Goal: Task Accomplishment & Management: Manage account settings

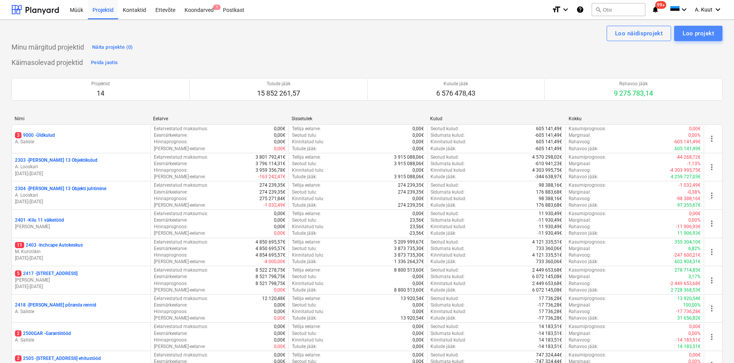
click at [697, 35] on div "Loo projekt" at bounding box center [698, 33] width 31 height 10
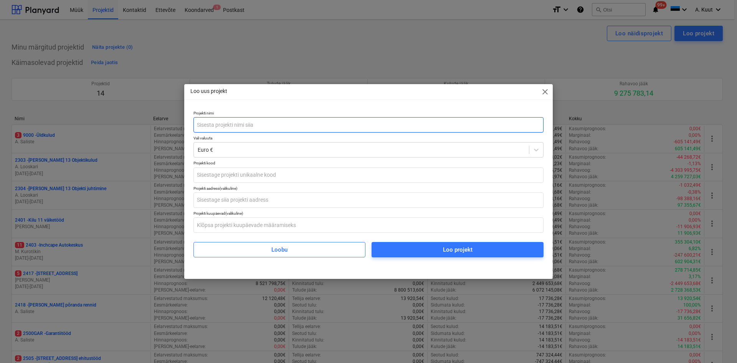
click at [203, 125] on input "text" at bounding box center [368, 124] width 350 height 15
type input "P"
drag, startPoint x: 210, startPoint y: 124, endPoint x: 196, endPoint y: 124, distance: 13.8
click at [196, 124] on input "2512-Preemia Külmhoone katuslagi" at bounding box center [368, 124] width 350 height 15
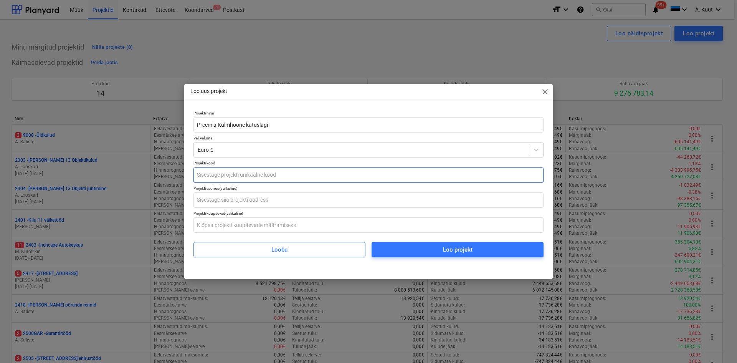
type input "Preemia Külmhoone katuslagi"
click at [201, 177] on input "text" at bounding box center [368, 174] width 350 height 15
type input "2512"
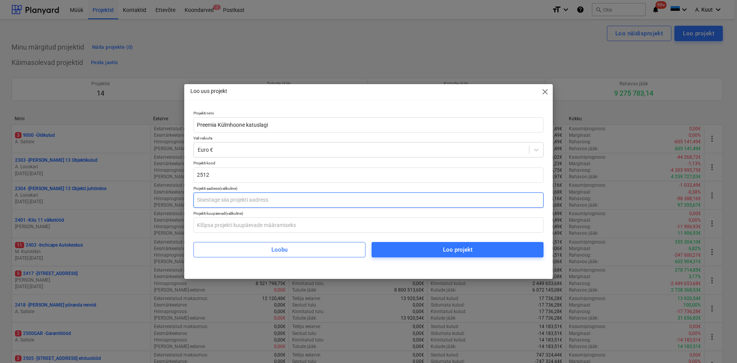
click at [226, 200] on input "text" at bounding box center [368, 199] width 350 height 15
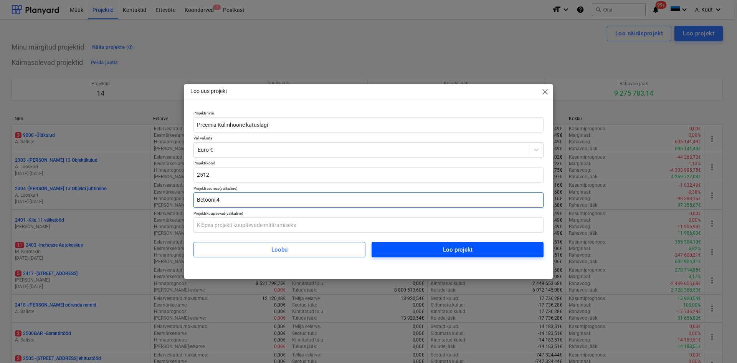
type input "Betooni 4"
click at [455, 248] on div "Loo projekt" at bounding box center [458, 249] width 30 height 10
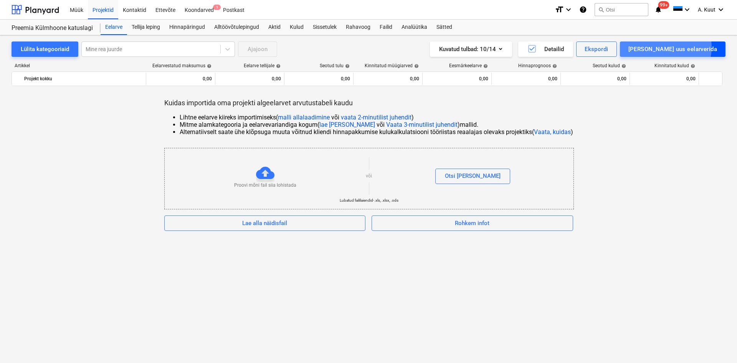
click at [699, 47] on div "[PERSON_NAME] uus eelarverida" at bounding box center [672, 49] width 89 height 10
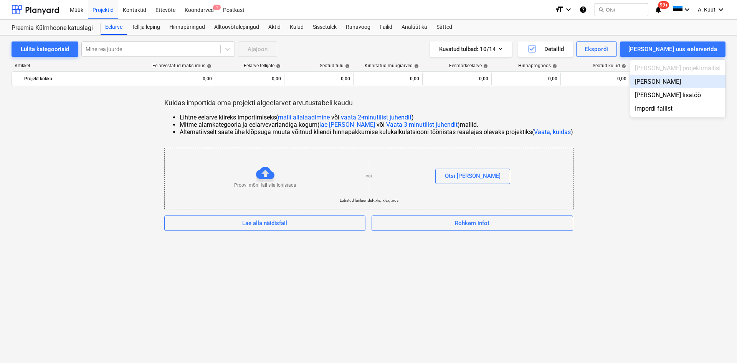
click at [685, 82] on div "[PERSON_NAME]" at bounding box center [677, 81] width 95 height 13
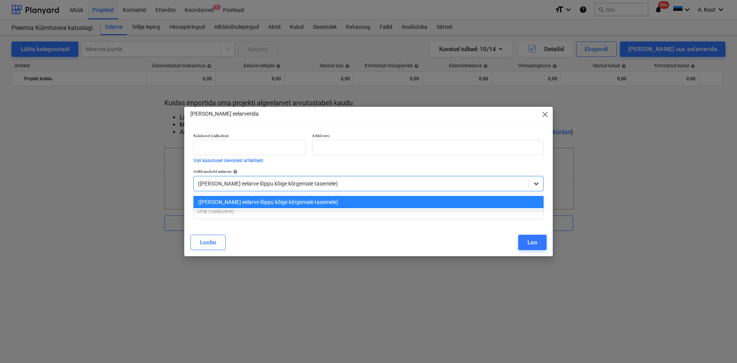
click at [535, 185] on icon at bounding box center [536, 184] width 8 height 8
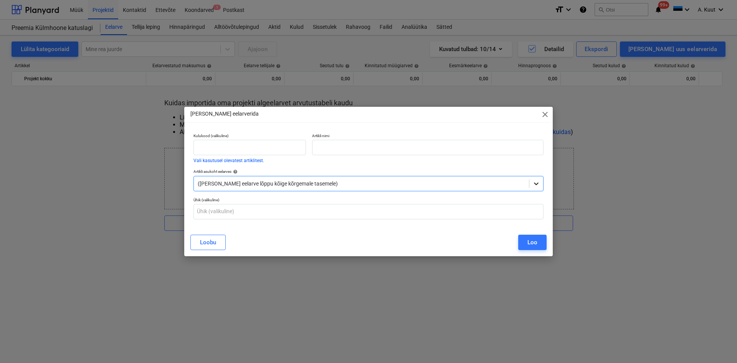
click at [535, 185] on icon at bounding box center [536, 184] width 8 height 8
click at [224, 182] on div at bounding box center [361, 184] width 327 height 8
type input "v"
type input "l"
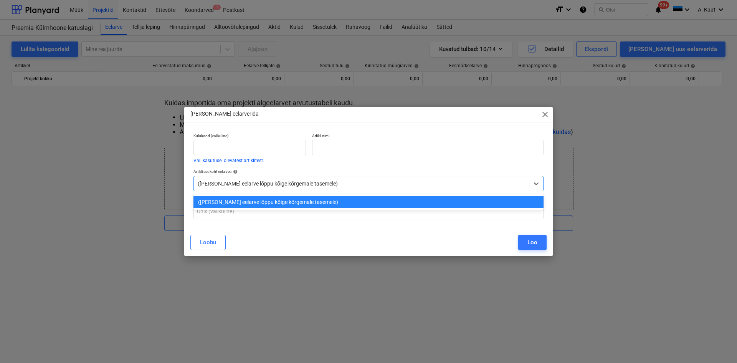
click at [371, 236] on div "[PERSON_NAME]" at bounding box center [368, 241] width 356 height 15
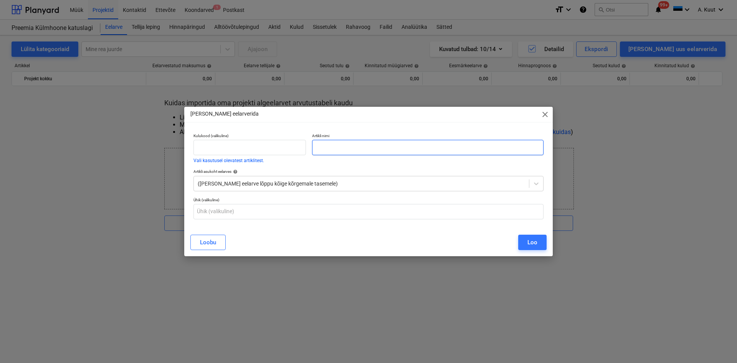
click at [351, 148] on input "text" at bounding box center [427, 147] width 231 height 15
type input "lag"
click at [203, 150] on input "text" at bounding box center [249, 147] width 112 height 15
paste input "84807"
type input "84807"
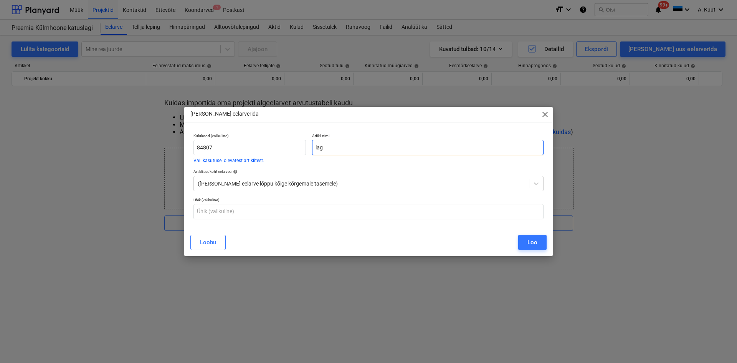
drag, startPoint x: 325, startPoint y: 147, endPoint x: 315, endPoint y: 148, distance: 9.2
click at [315, 148] on input "lag" at bounding box center [427, 147] width 231 height 15
paste input "[PERSON_NAME] hüdroisolatsioon"
type input "[PERSON_NAME] hüdroisolatsioon"
click at [540, 243] on button "Loo" at bounding box center [532, 241] width 28 height 15
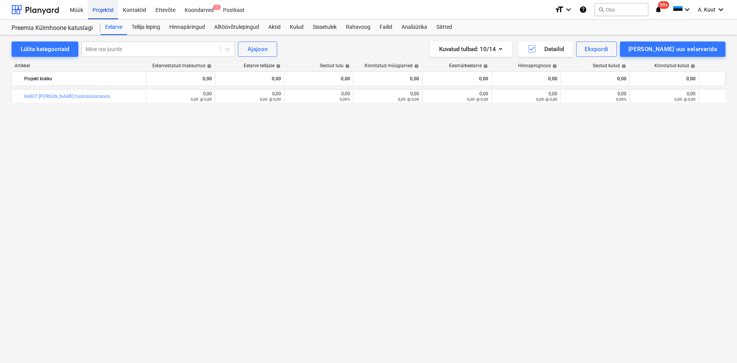
click at [104, 8] on div "Projektid" at bounding box center [103, 10] width 30 height 20
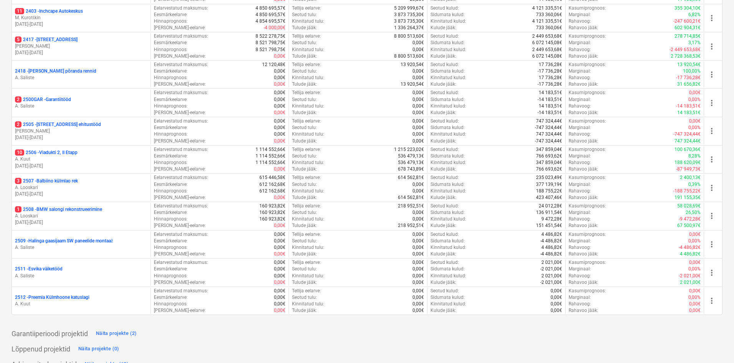
scroll to position [247, 0]
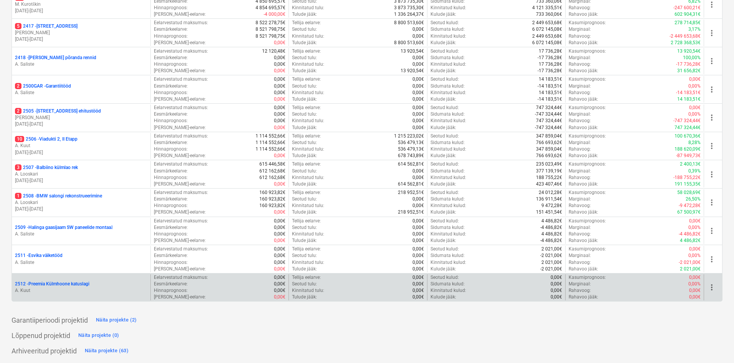
click at [68, 284] on p "2512 - Preemia Külmhoone katuslagi" at bounding box center [52, 283] width 74 height 7
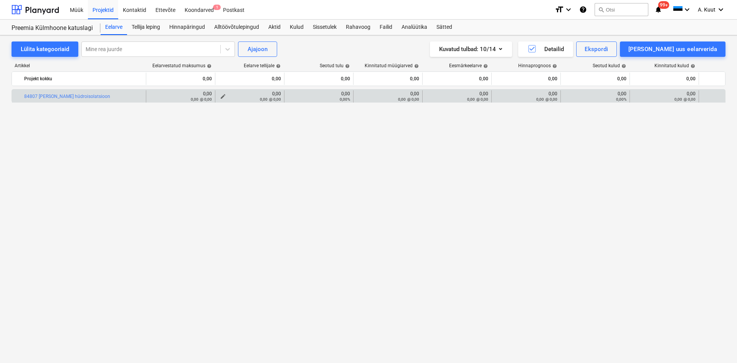
click at [275, 93] on div "0,00 0,00 @ 0,00" at bounding box center [249, 96] width 63 height 11
click at [220, 96] on span "edit" at bounding box center [223, 96] width 6 height 6
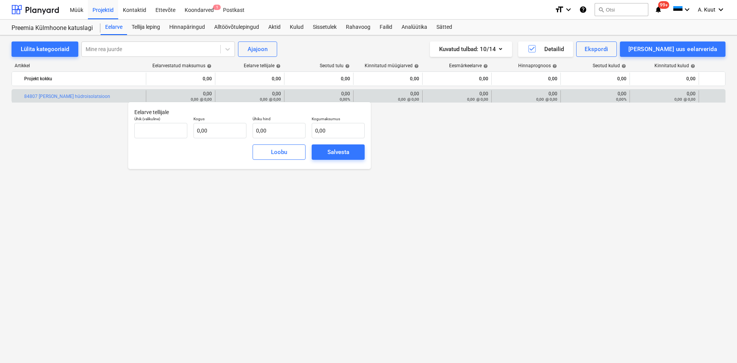
click at [170, 185] on div "bar_chart 84807 [PERSON_NAME] hüdroisolatsioon edit 0,00 0,00 @ 0,00 0,00 0,00 …" at bounding box center [369, 210] width 714 height 242
click at [289, 160] on button "Loobu" at bounding box center [278, 151] width 53 height 15
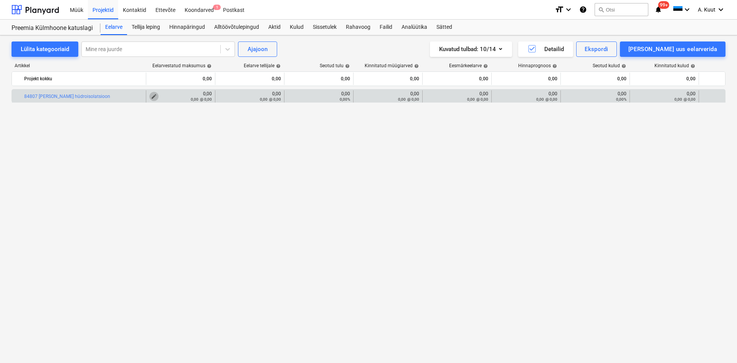
click at [157, 96] on button "edit" at bounding box center [153, 96] width 9 height 9
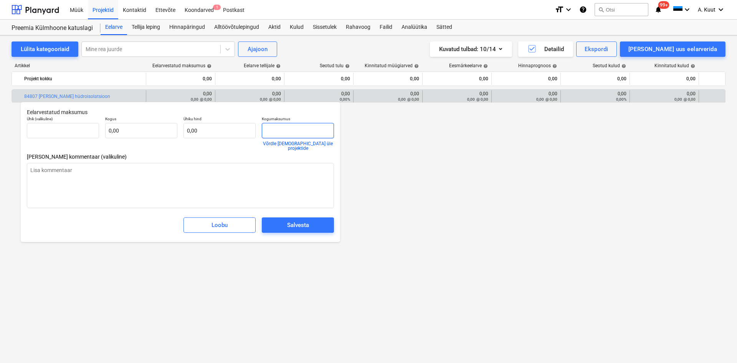
click at [277, 130] on input "text" at bounding box center [298, 130] width 72 height 15
type input "tk"
type input "8"
type textarea "x"
type input "1,00"
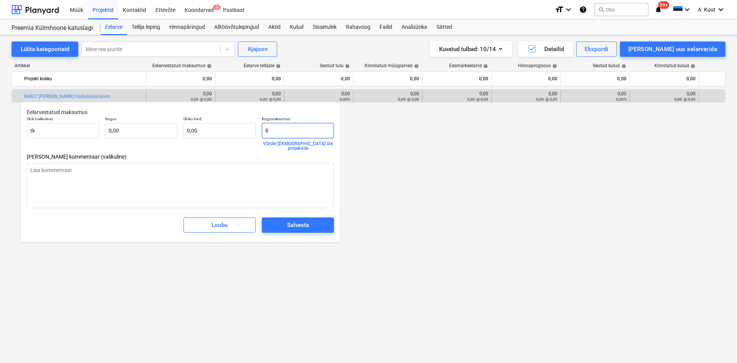
type input "8,00"
type input "85"
type textarea "x"
type input "85,00"
type input "855"
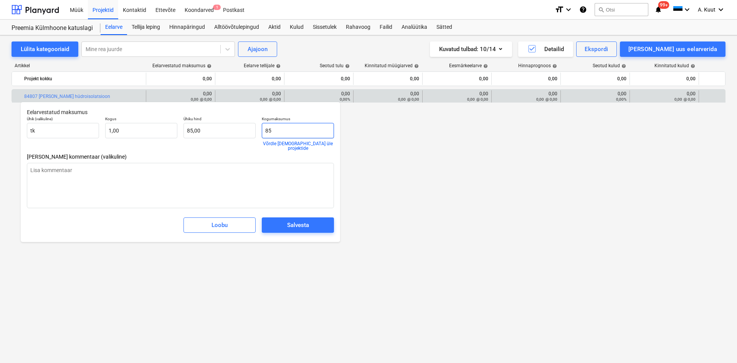
type textarea "x"
type input "855,00"
type input "8558"
type textarea "x"
type input "8 558,00"
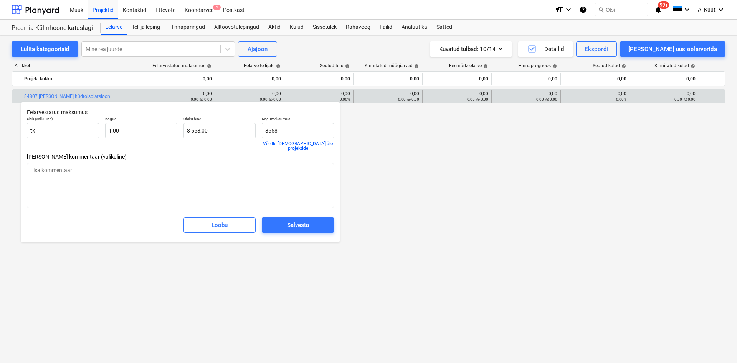
type input "8 558,00"
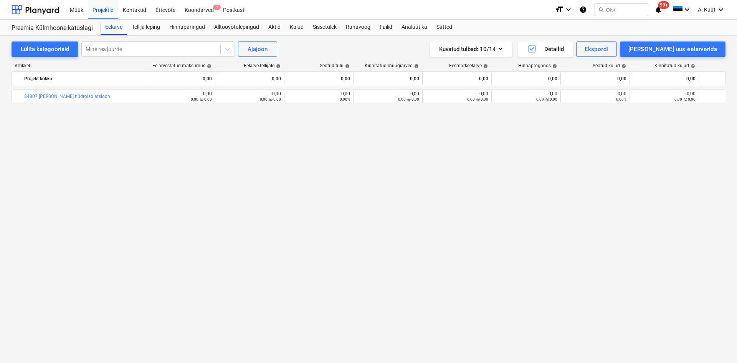
type textarea "x"
type input "1,00"
type input "8 558,00"
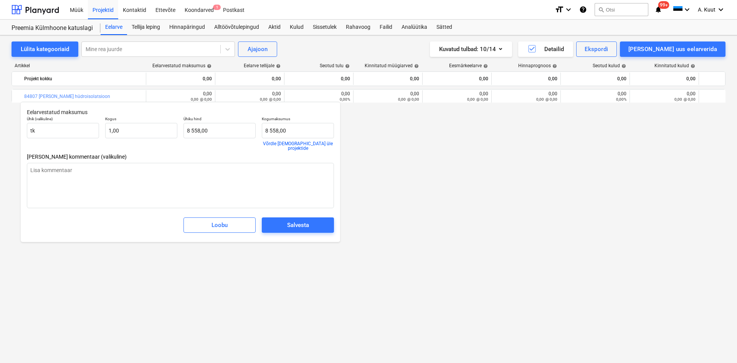
type textarea "x"
type input "8558"
click at [282, 131] on input "8558" at bounding box center [298, 130] width 72 height 15
type textarea "x"
type input "8558,"
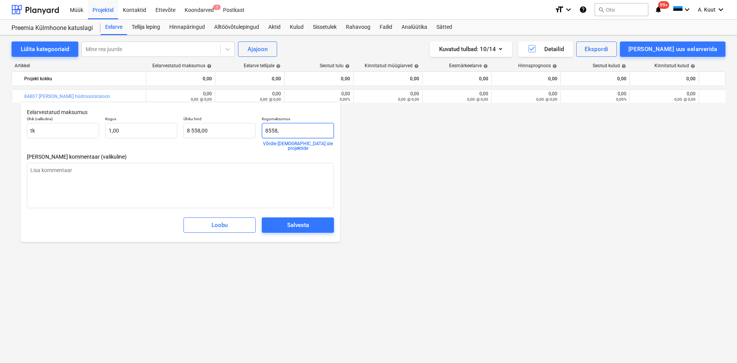
type textarea "x"
type input "8558,0"
type textarea "x"
type input "8558,07"
type input "8 558,07"
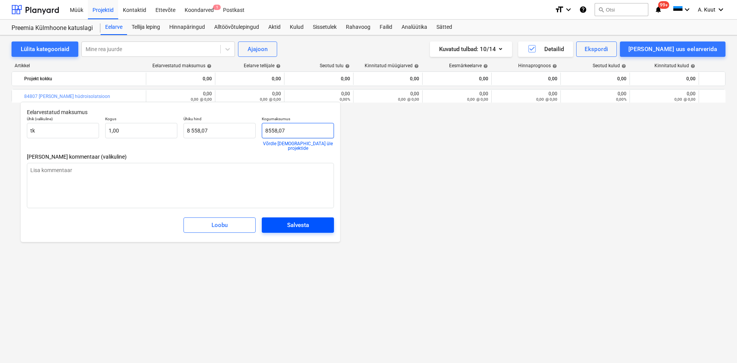
type input "8558,07"
type textarea "x"
type input "8 558,07"
click at [297, 220] on div "Salvesta" at bounding box center [298, 225] width 22 height 10
type textarea "x"
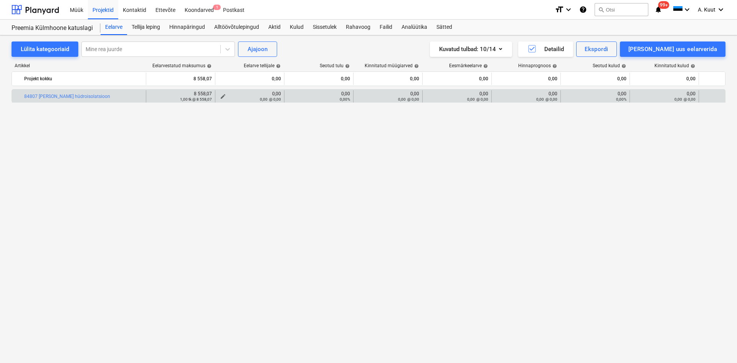
click at [221, 97] on div "0,00 @ 0,00" at bounding box center [249, 98] width 63 height 5
click at [223, 96] on div "0,00 @ 0,00" at bounding box center [249, 98] width 63 height 5
click at [222, 97] on div "0,00 @ 0,00" at bounding box center [249, 98] width 63 height 5
click at [223, 94] on span "edit" at bounding box center [223, 96] width 6 height 6
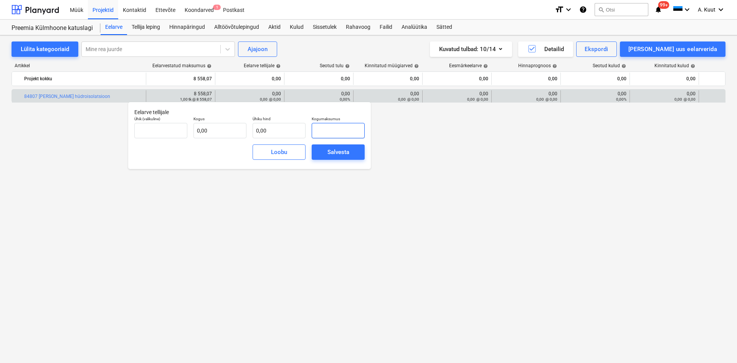
click at [328, 130] on input "text" at bounding box center [338, 130] width 53 height 15
type input "tk"
type input "7"
type input "1,00"
type input "7,00"
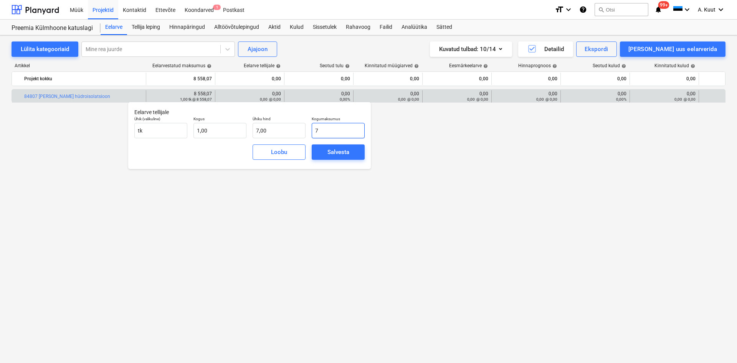
type input "71"
type input "71,00"
type input "710"
type input "710,00"
type input "7100"
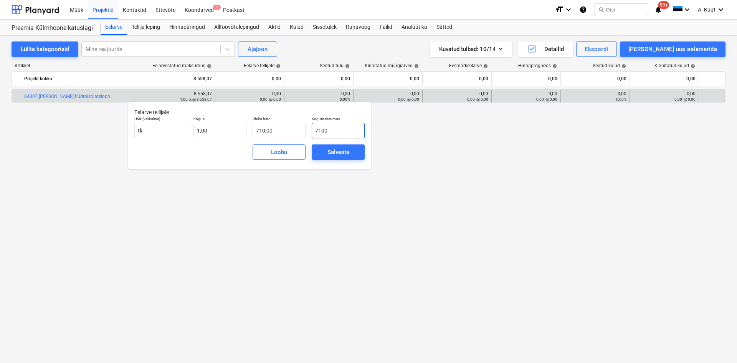
type input "7 100,00"
click at [342, 153] on div "Salvesta" at bounding box center [338, 152] width 22 height 10
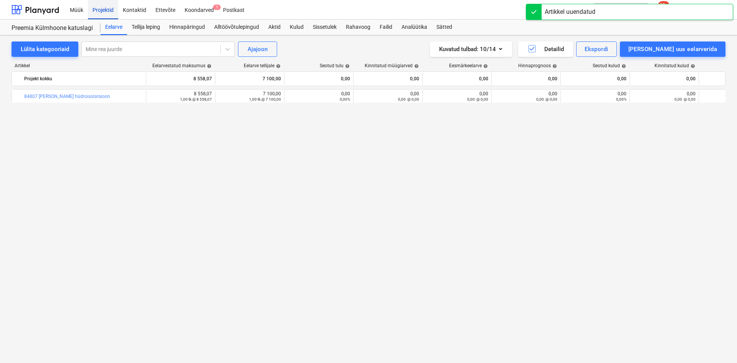
click at [102, 9] on div "Projektid" at bounding box center [103, 10] width 30 height 20
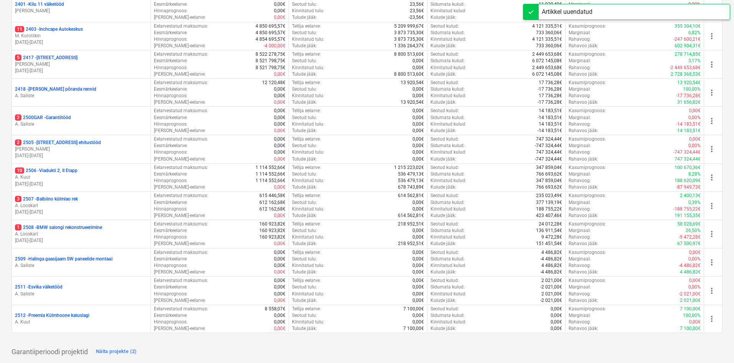
scroll to position [247, 0]
